Goal: Task Accomplishment & Management: Complete application form

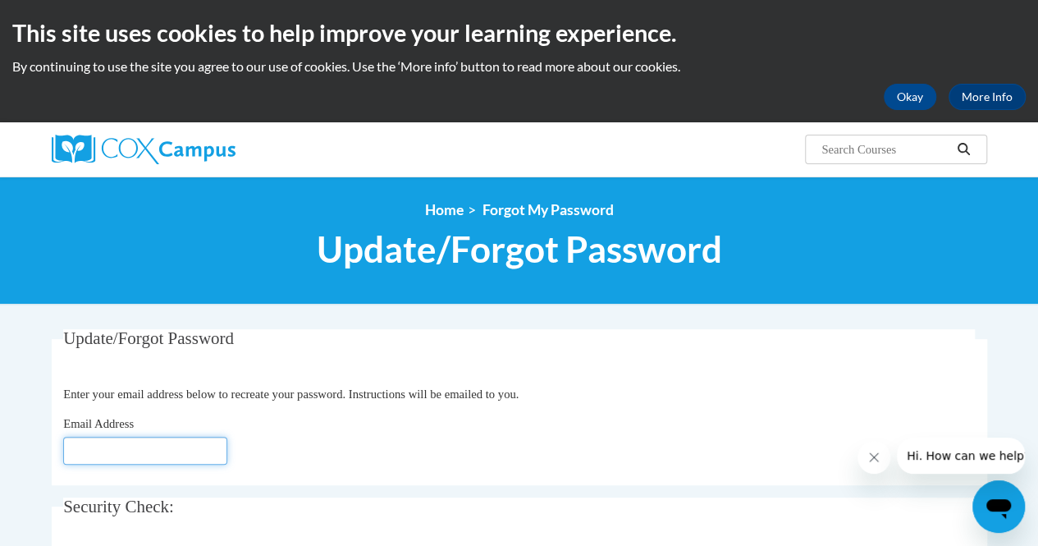
click at [166, 442] on input "Email Address" at bounding box center [145, 450] width 164 height 28
type input "[EMAIL_ADDRESS][DOMAIN_NAME][US_STATE]"
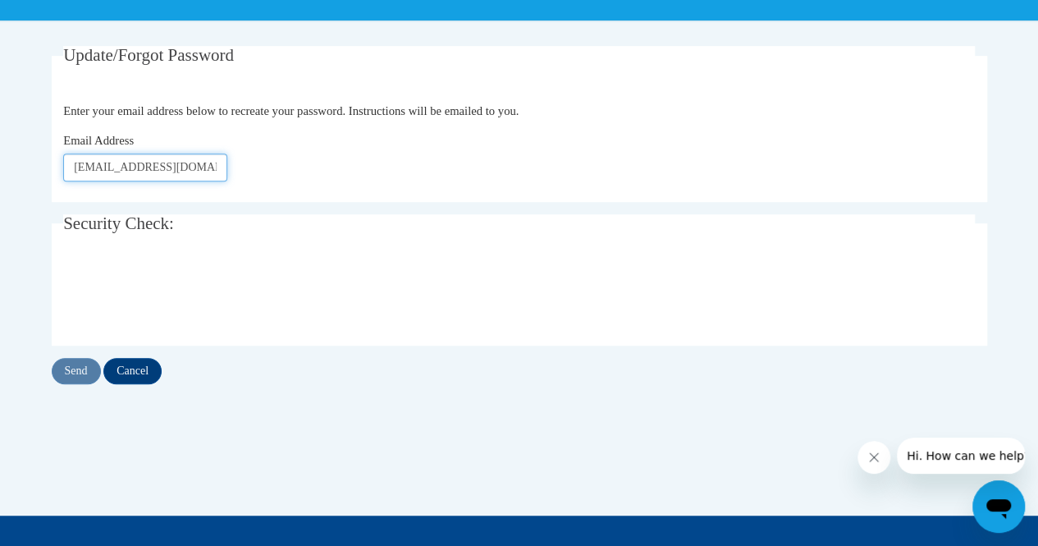
scroll to position [285, 0]
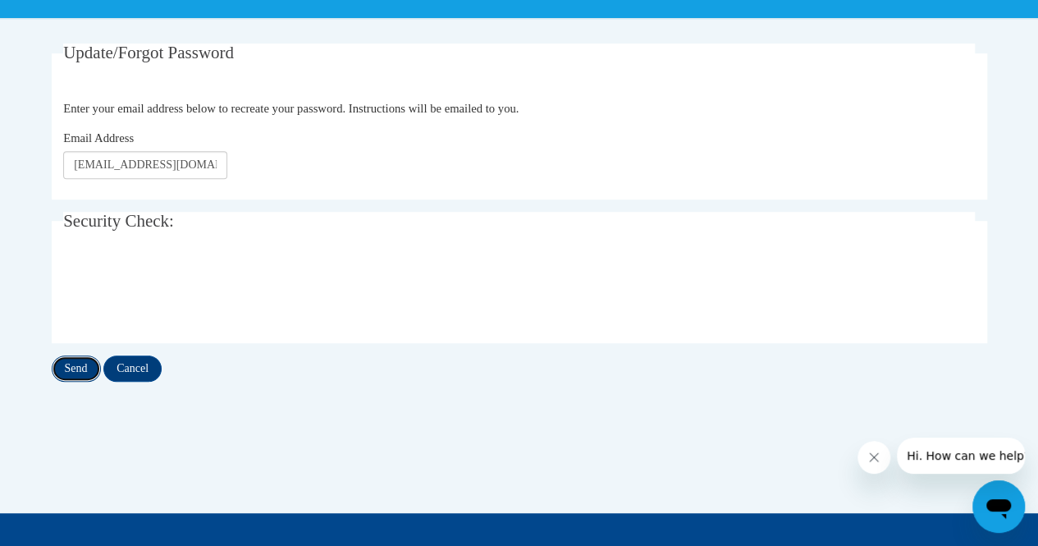
click at [80, 361] on input "Send" at bounding box center [76, 368] width 49 height 26
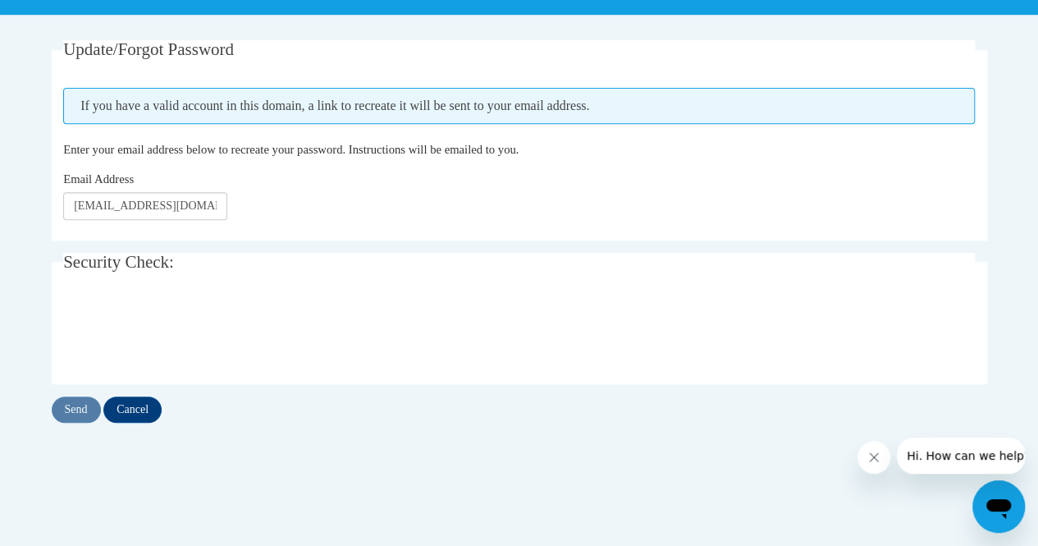
scroll to position [291, 0]
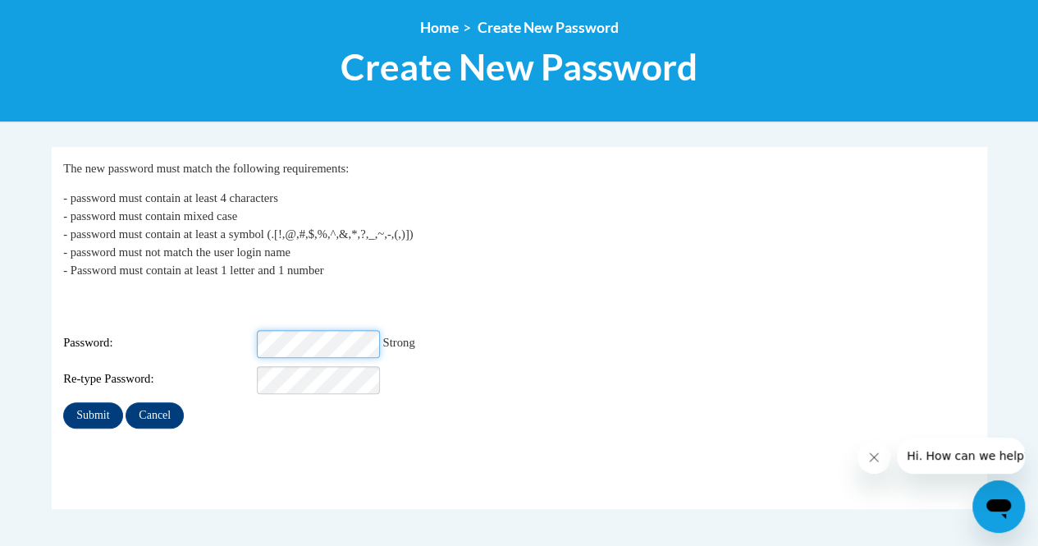
scroll to position [185, 0]
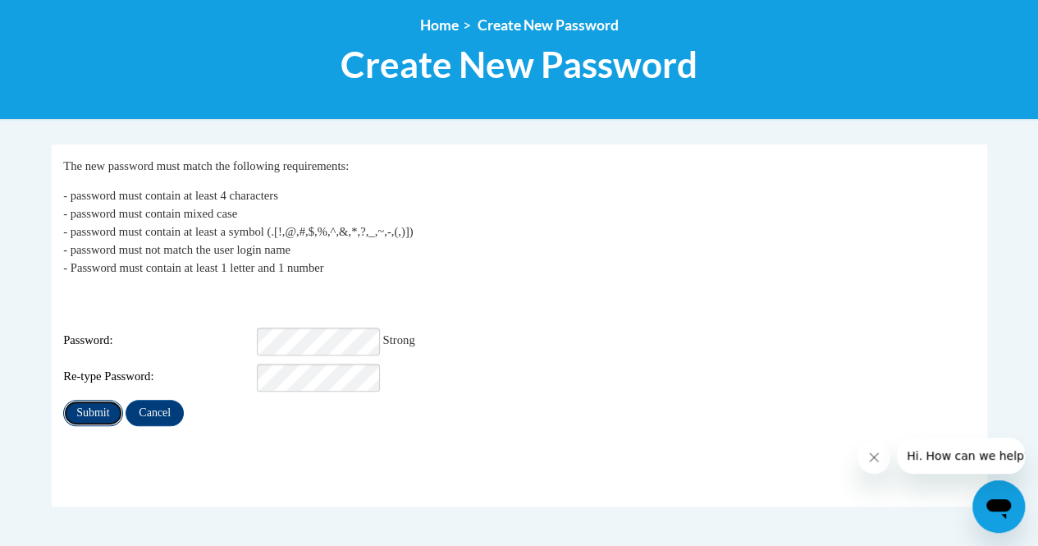
click at [95, 399] on input "Submit" at bounding box center [92, 412] width 59 height 26
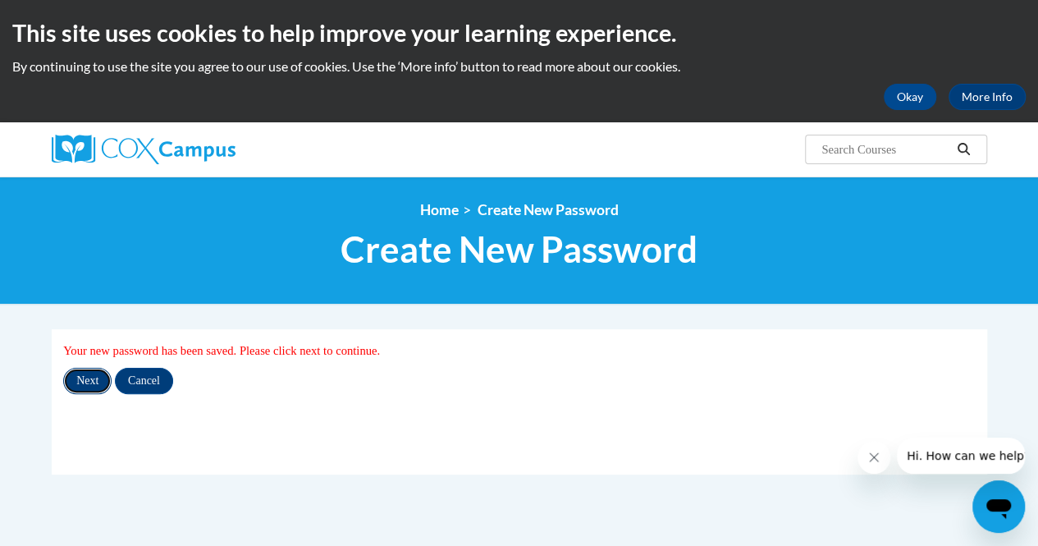
click at [92, 380] on input "Next" at bounding box center [87, 381] width 48 height 26
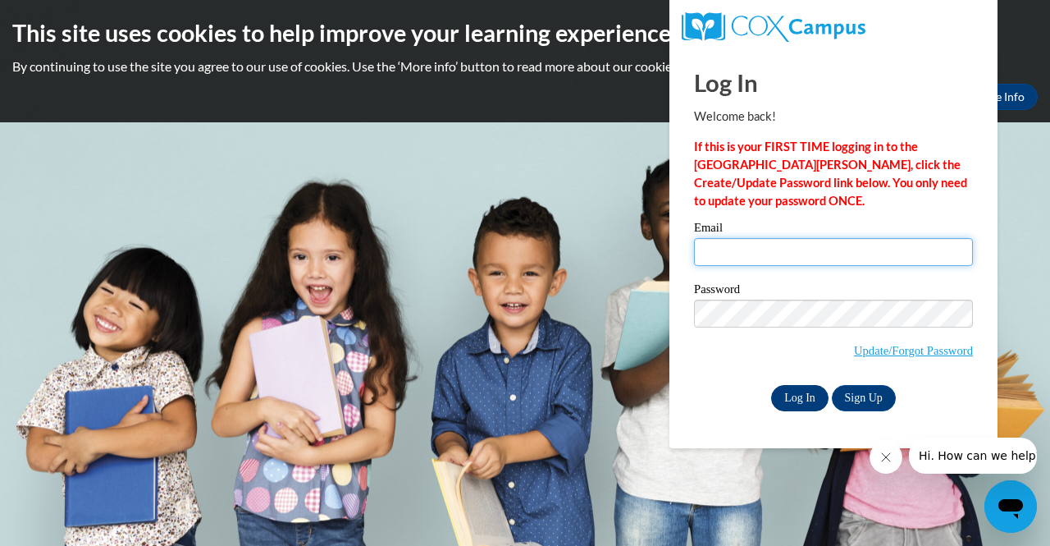
type input "[PERSON_NAME][EMAIL_ADDRESS][PERSON_NAME][DOMAIN_NAME][US_STATE]"
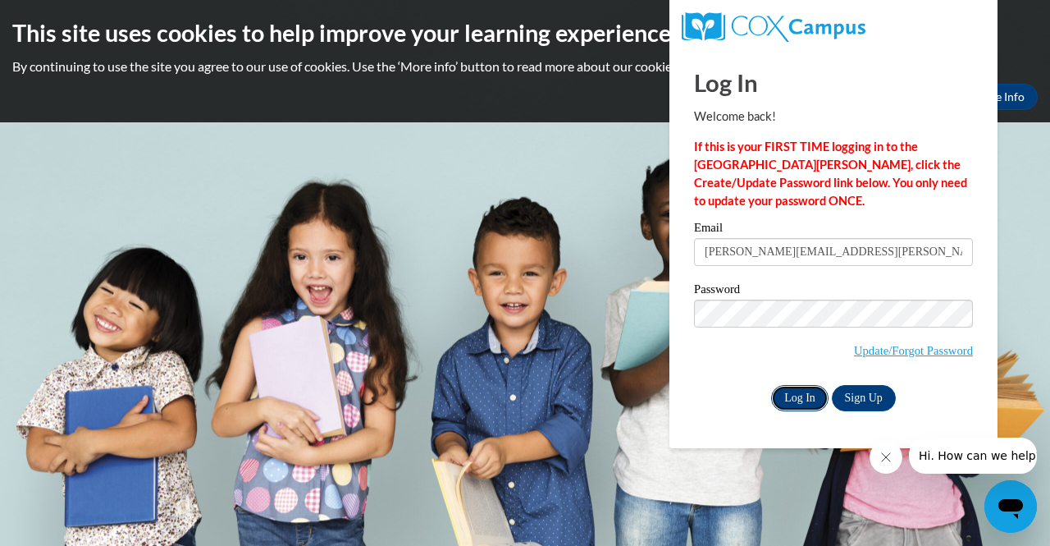
click at [786, 400] on input "Log In" at bounding box center [799, 398] width 57 height 26
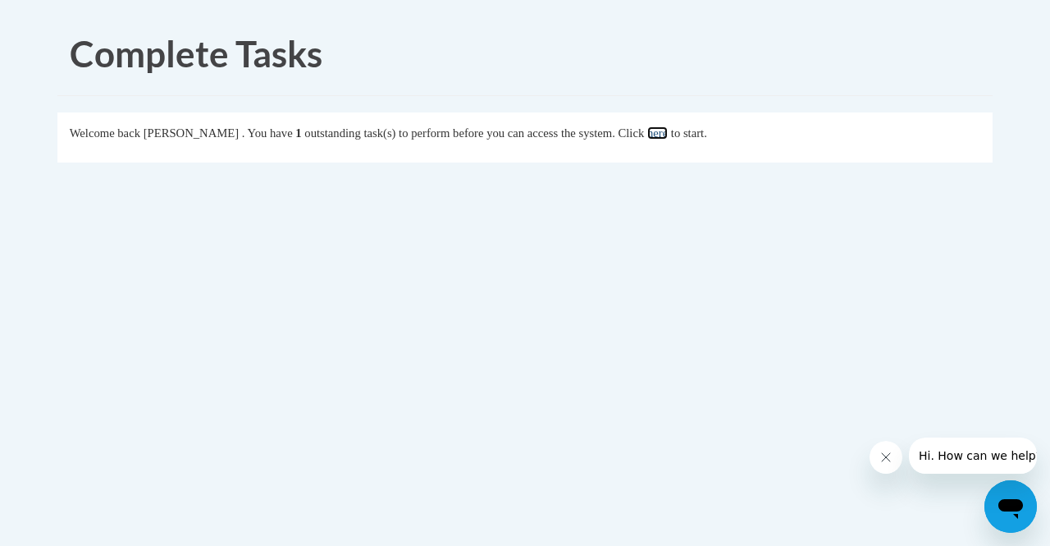
click at [668, 132] on link "here" at bounding box center [657, 132] width 21 height 13
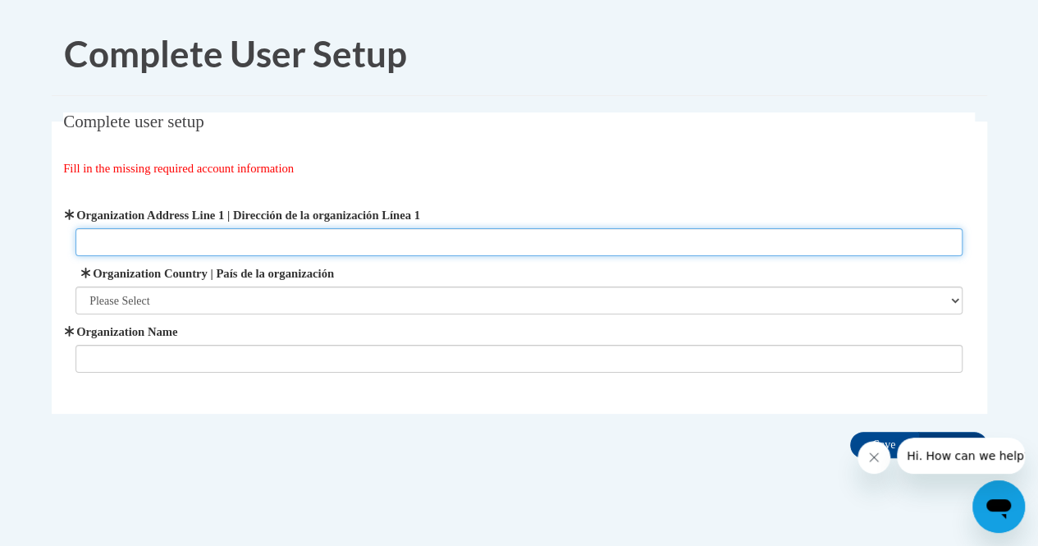
click at [326, 235] on input "Organization Address Line 1 | Dirección de la organización Línea 1" at bounding box center [518, 242] width 887 height 28
type input "[GEOGRAPHIC_DATA], [US_STATE]"
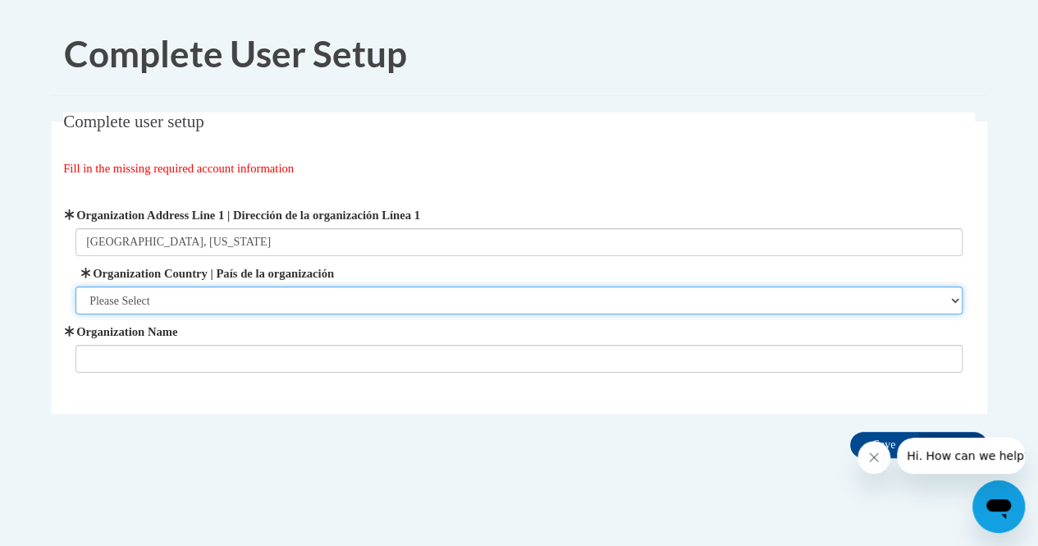
click at [293, 289] on select "Please Select United States | Estados Unidos Outside of the United States | Fue…" at bounding box center [518, 300] width 887 height 28
select select "ad49bcad-a171-4b2e-b99c-48b446064914"
click at [75, 286] on select "Please Select United States | Estados Unidos Outside of the United States | Fue…" at bounding box center [518, 300] width 887 height 28
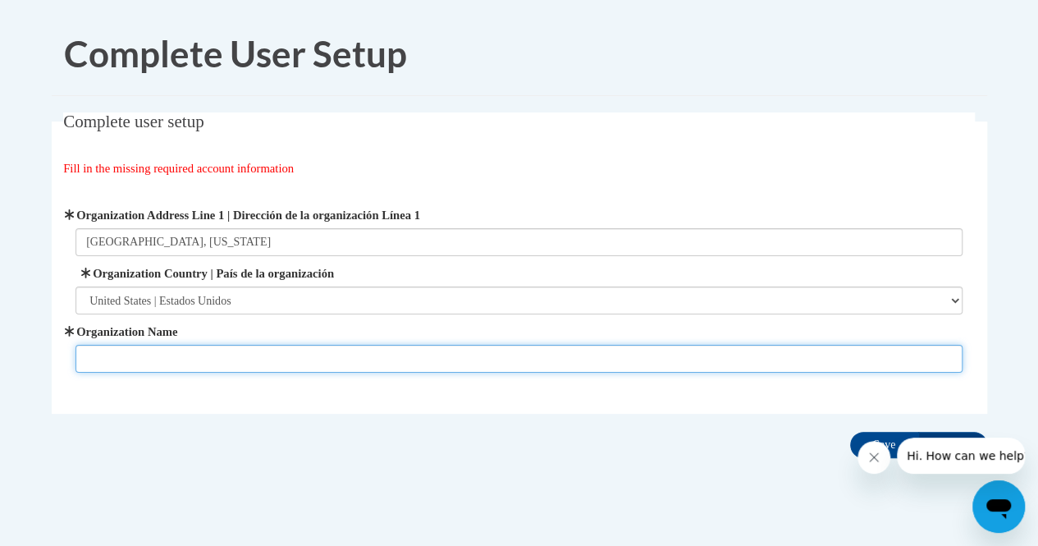
click at [255, 352] on input "Organization Name" at bounding box center [518, 359] width 887 height 28
type input "Alabama Department of Early Childhood Education"
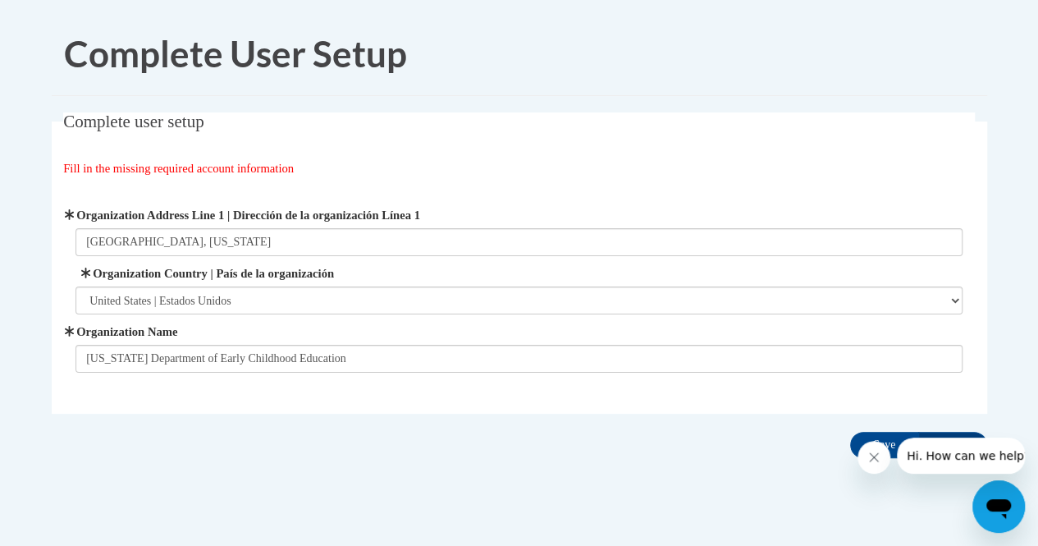
click at [888, 442] on div at bounding box center [940, 455] width 167 height 36
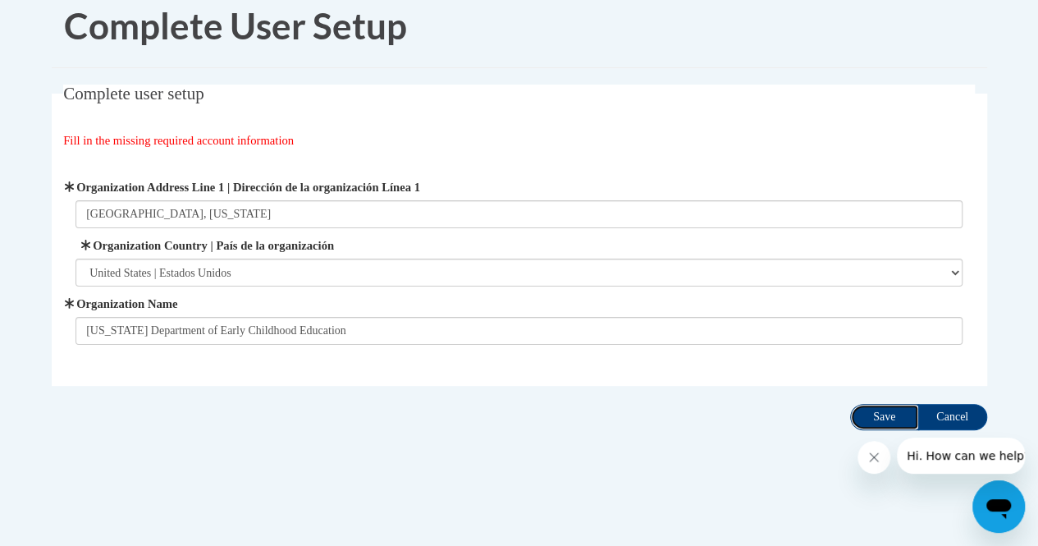
click at [884, 408] on input "Save" at bounding box center [884, 417] width 69 height 26
click at [883, 416] on input "Save" at bounding box center [884, 417] width 69 height 26
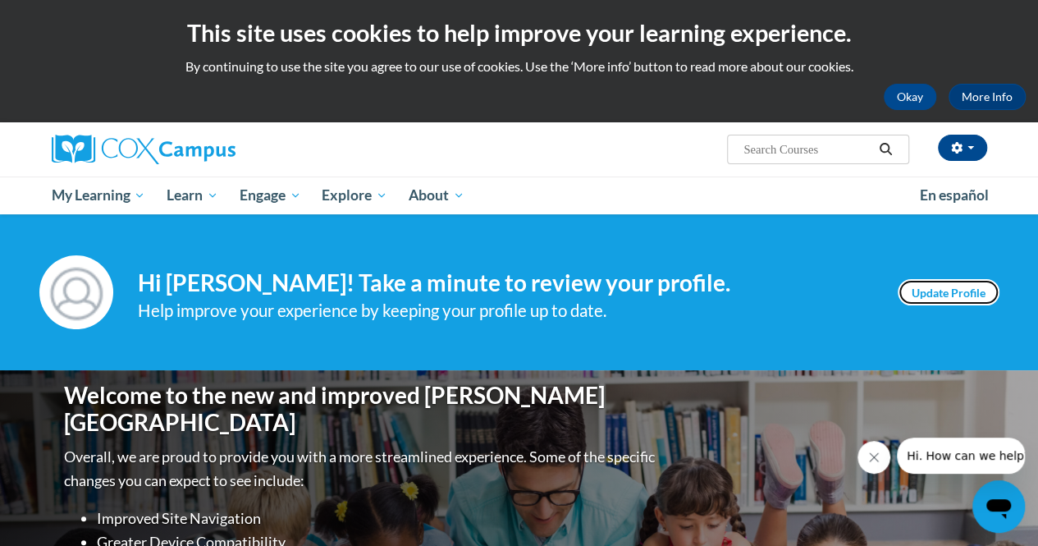
click at [930, 290] on link "Update Profile" at bounding box center [948, 292] width 102 height 26
